Goal: Check status

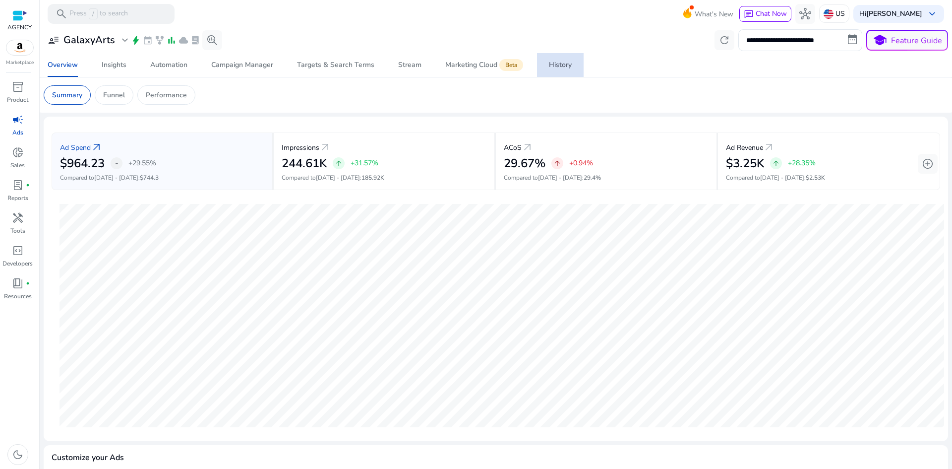
click at [564, 64] on div "History" at bounding box center [560, 65] width 23 height 7
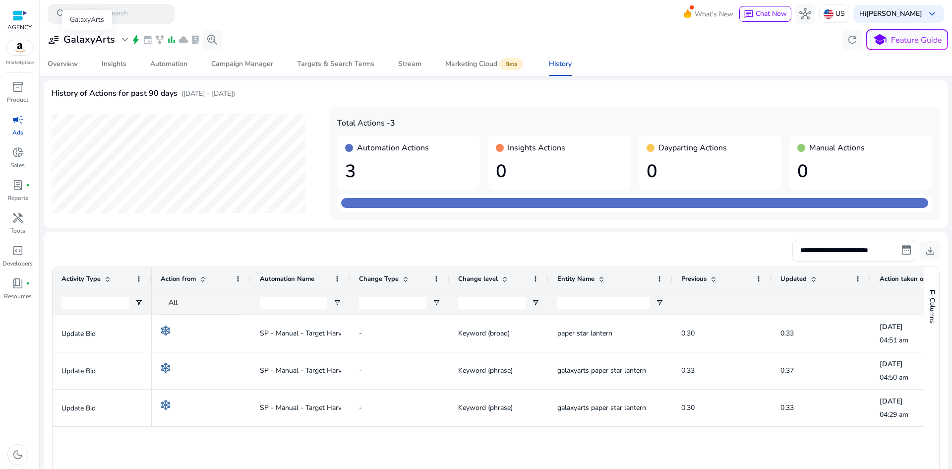
click at [98, 43] on h3 "GalaxyArts" at bounding box center [89, 40] width 52 height 12
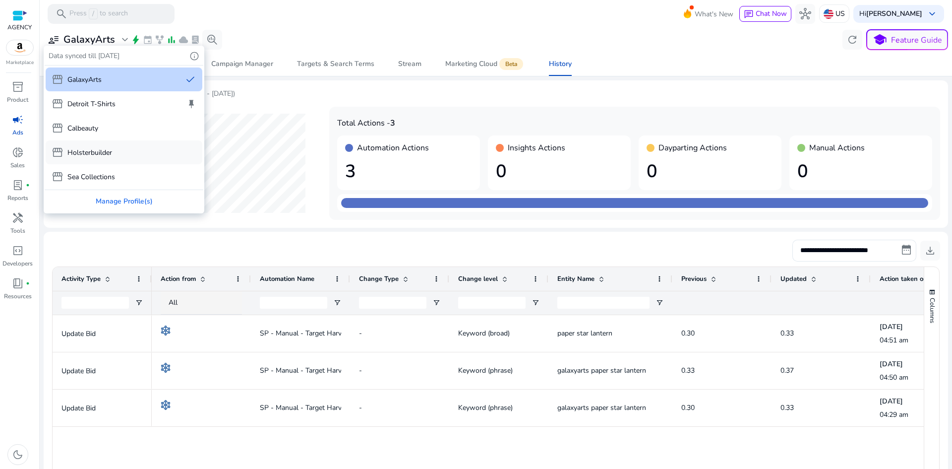
click at [120, 158] on div "storefront Holsterbuilder" at bounding box center [124, 152] width 157 height 24
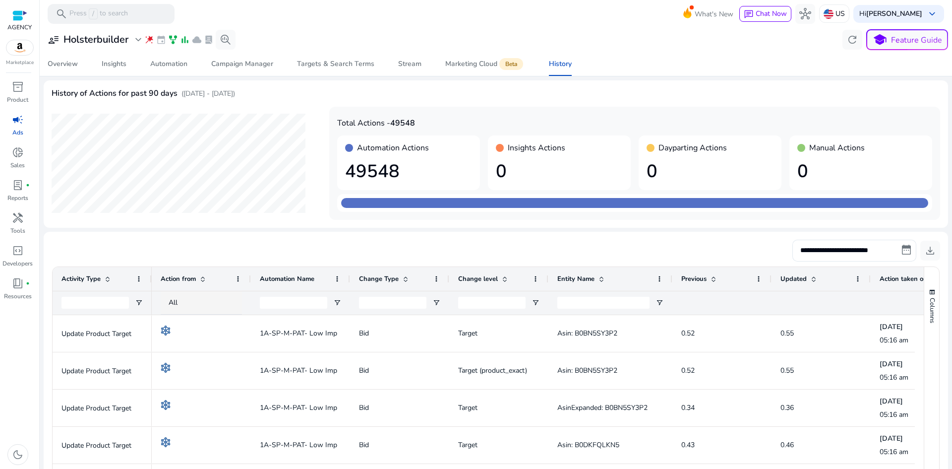
click at [439, 112] on div "Total Actions - 49548 Automation Actions 49548 Insights Actions 0 Dayparting Ac…" at bounding box center [634, 163] width 611 height 113
click at [404, 146] on h4 "Automation Actions" at bounding box center [393, 147] width 72 height 9
click at [168, 62] on div "Automation" at bounding box center [168, 64] width 37 height 7
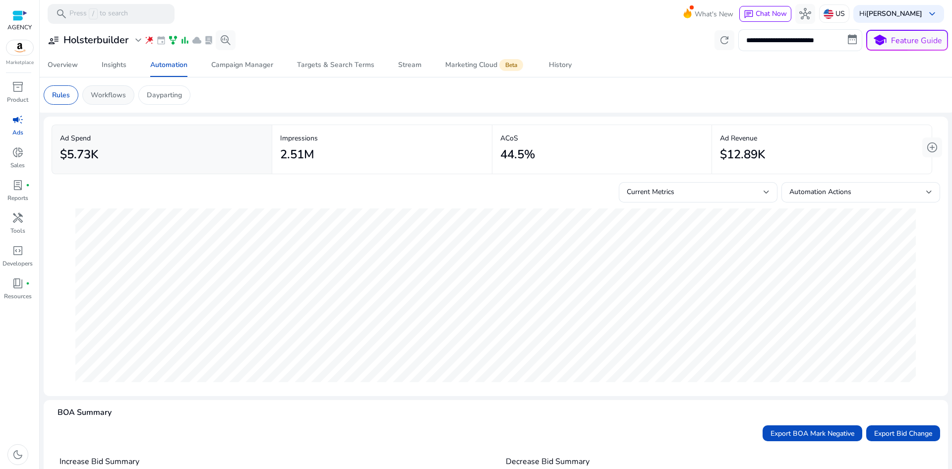
click at [110, 97] on p "Workflows" at bounding box center [108, 95] width 35 height 10
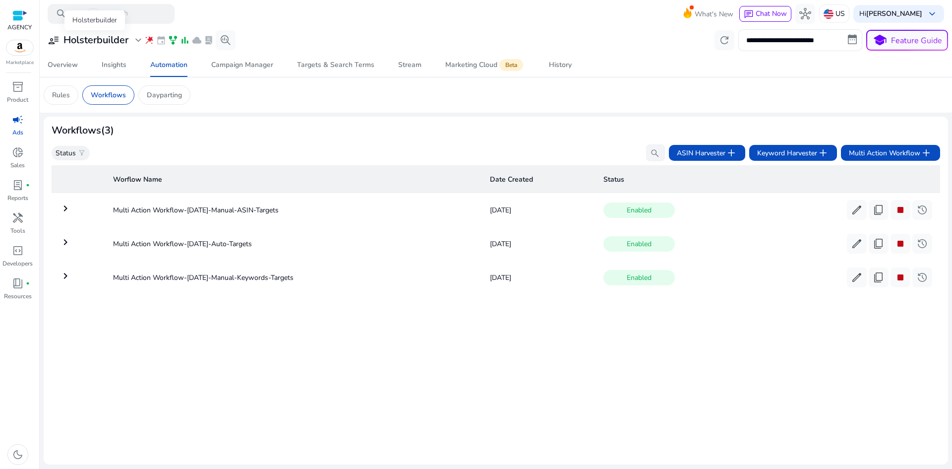
click at [107, 38] on h3 "Holsterbuilder" at bounding box center [95, 40] width 65 height 12
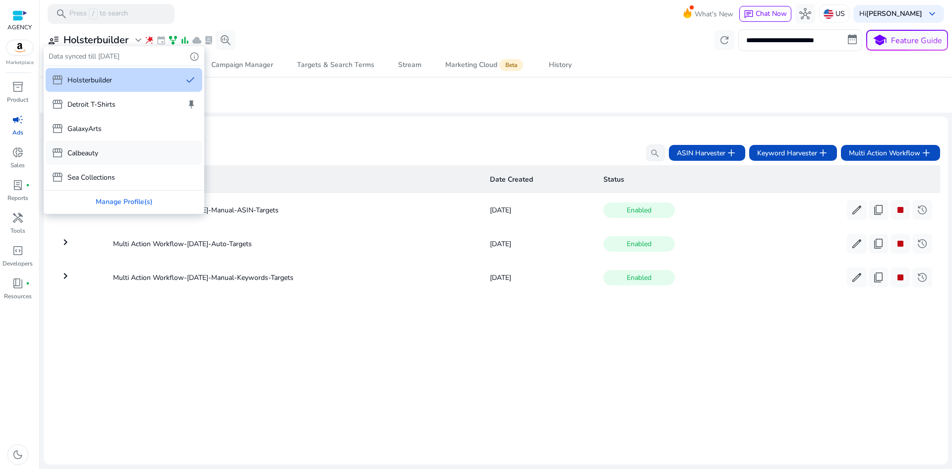
click at [107, 145] on div "storefront Calbeauty" at bounding box center [124, 153] width 157 height 24
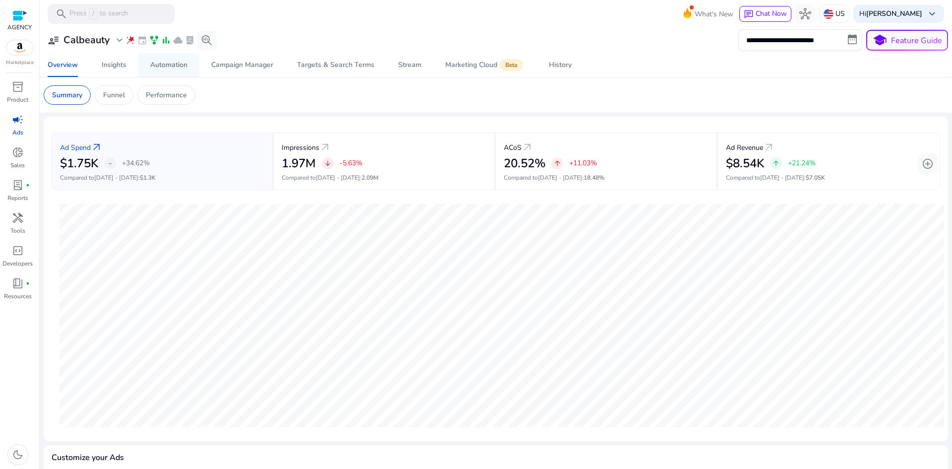
click at [186, 59] on span "Automation" at bounding box center [168, 65] width 37 height 24
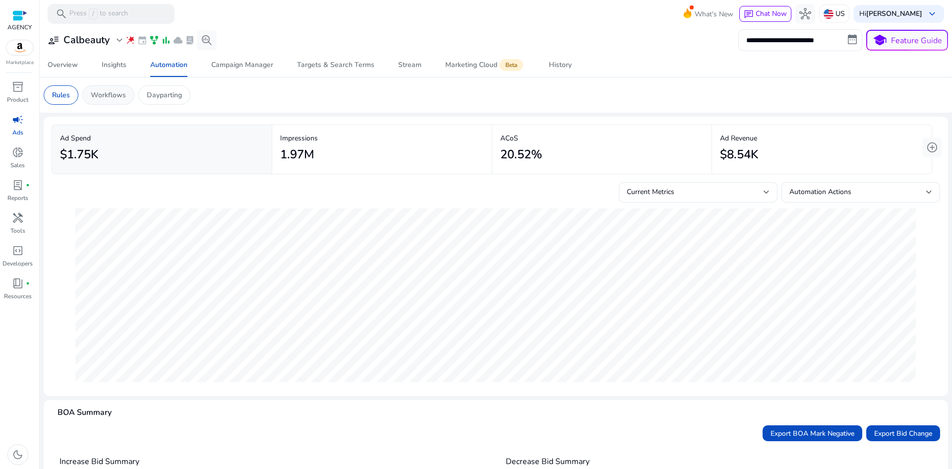
click at [109, 95] on p "Workflows" at bounding box center [108, 95] width 35 height 10
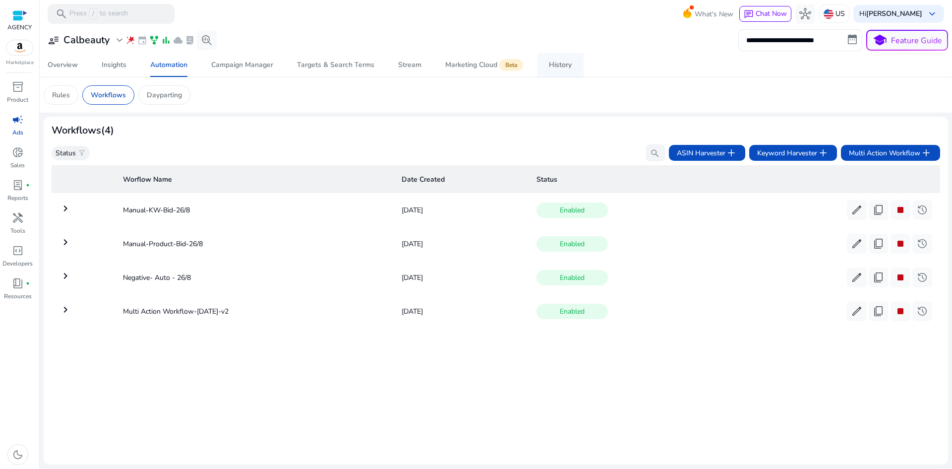
click at [563, 65] on div "History" at bounding box center [560, 65] width 23 height 7
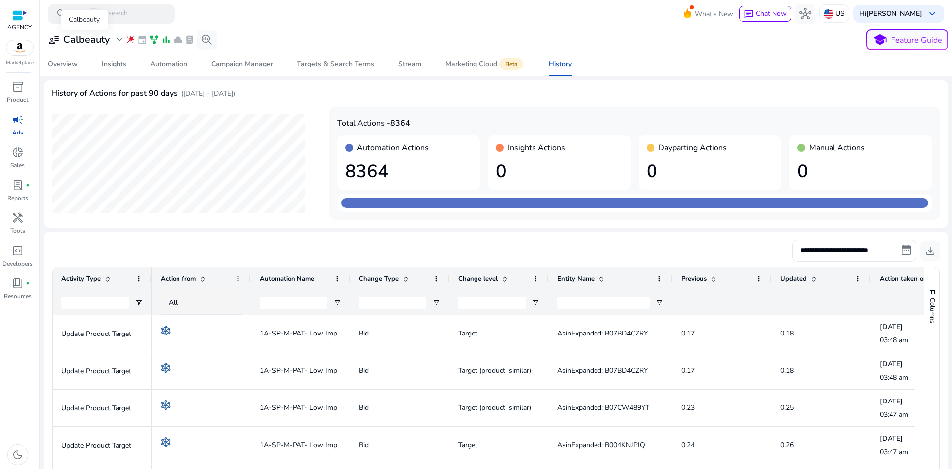
click at [94, 41] on h3 "Calbeauty" at bounding box center [86, 40] width 46 height 12
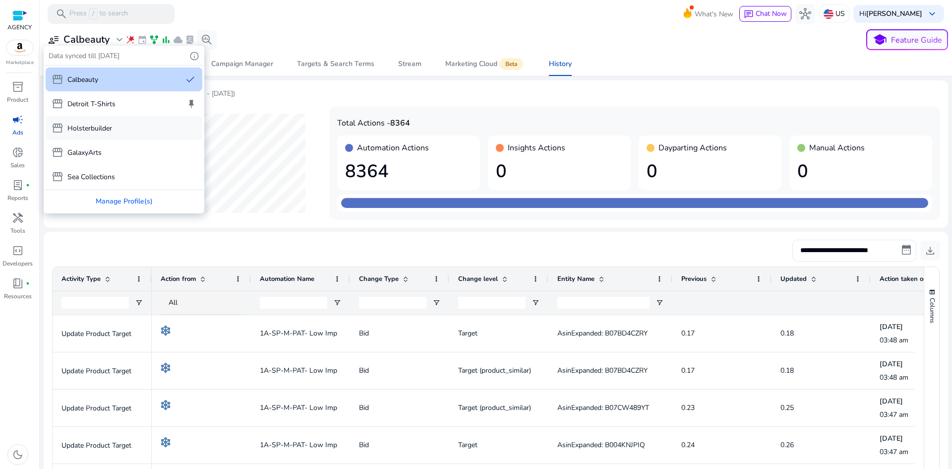
click at [109, 127] on p "Holsterbuilder" at bounding box center [89, 128] width 45 height 10
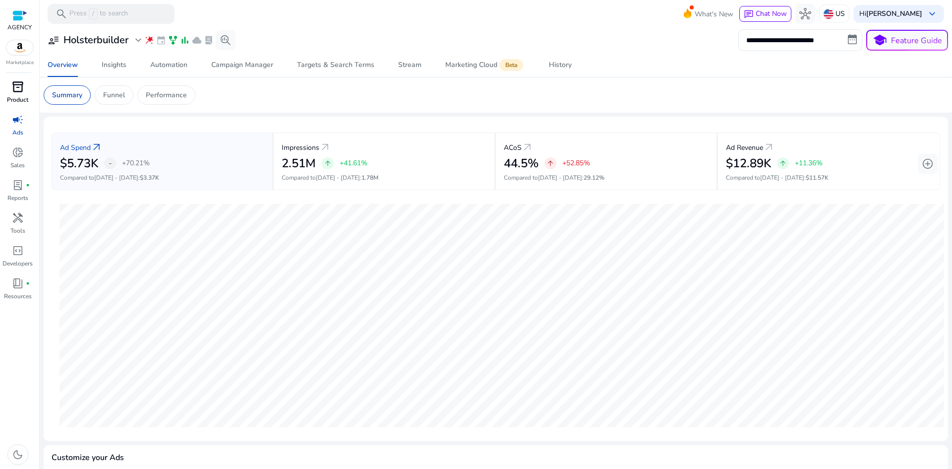
click at [13, 98] on p "Product" at bounding box center [17, 99] width 21 height 9
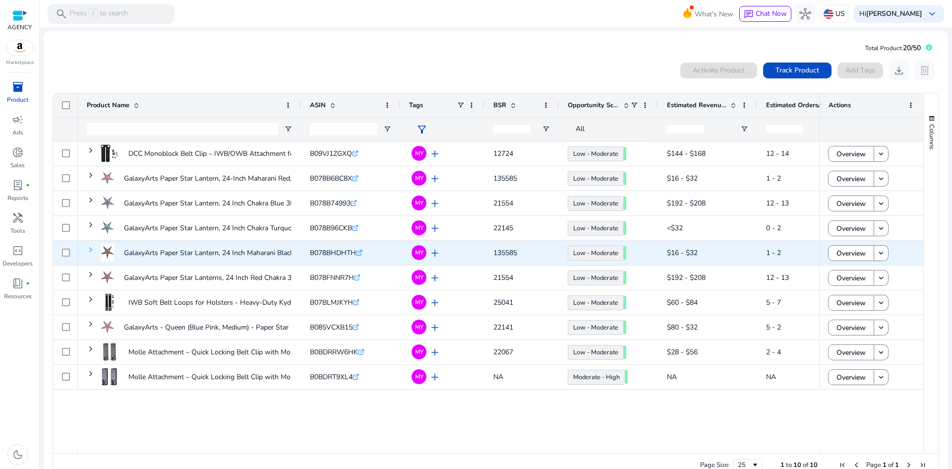
click at [88, 249] on span at bounding box center [91, 250] width 8 height 8
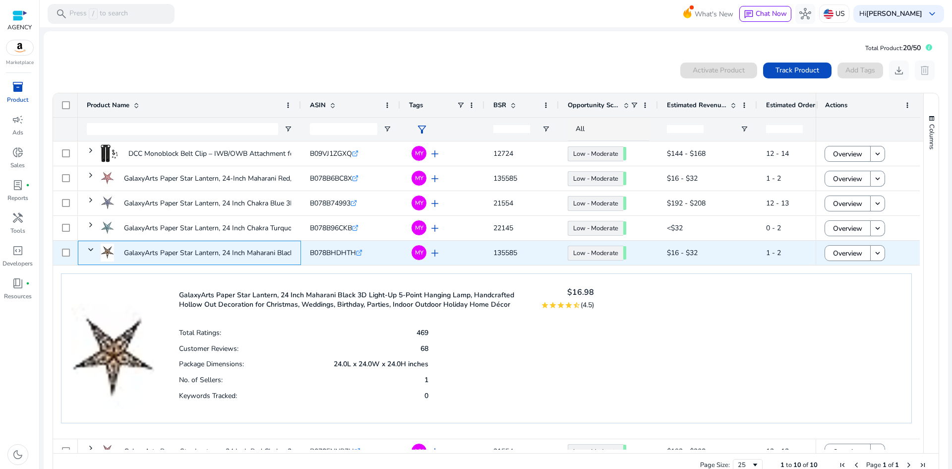
click at [88, 249] on span at bounding box center [91, 250] width 8 height 8
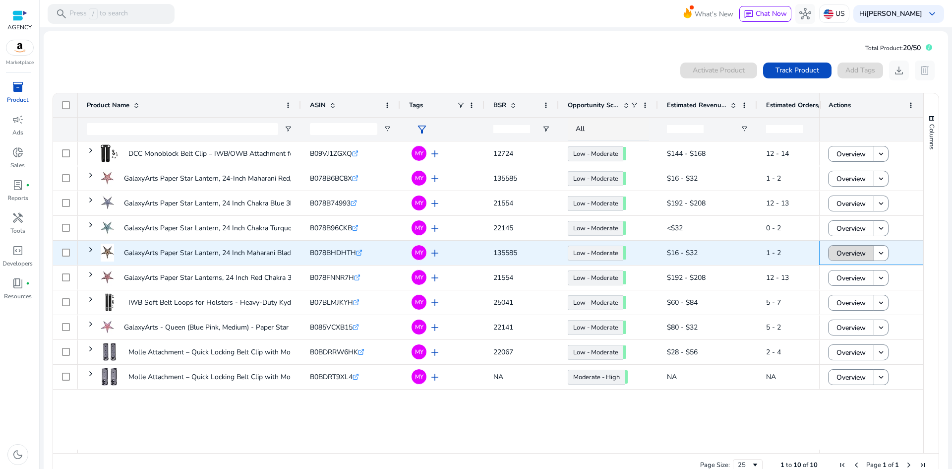
click at [849, 254] on span "Overview" at bounding box center [851, 253] width 29 height 20
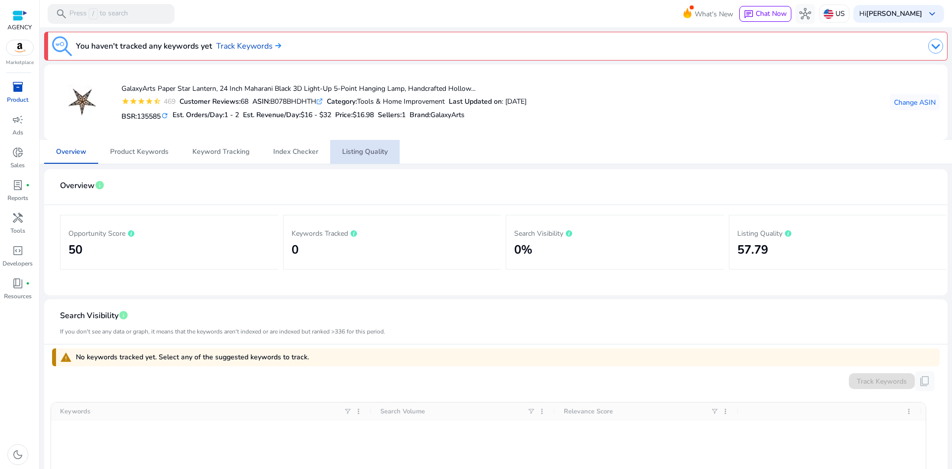
click at [343, 146] on span "Listing Quality" at bounding box center [365, 152] width 46 height 24
